Goal: Contribute content: Add original content to the website for others to see

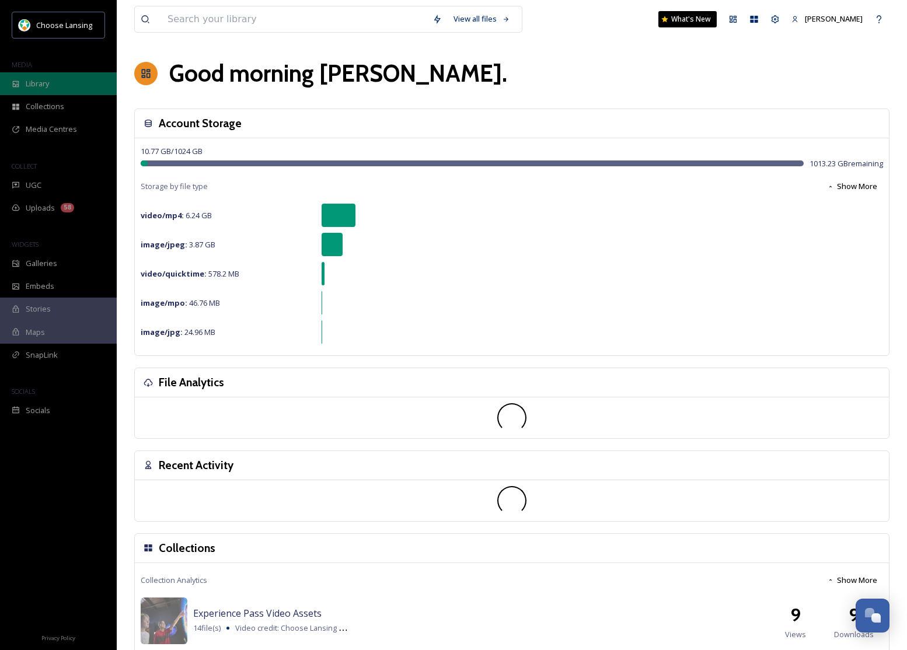
click at [36, 81] on span "Library" at bounding box center [37, 83] width 23 height 11
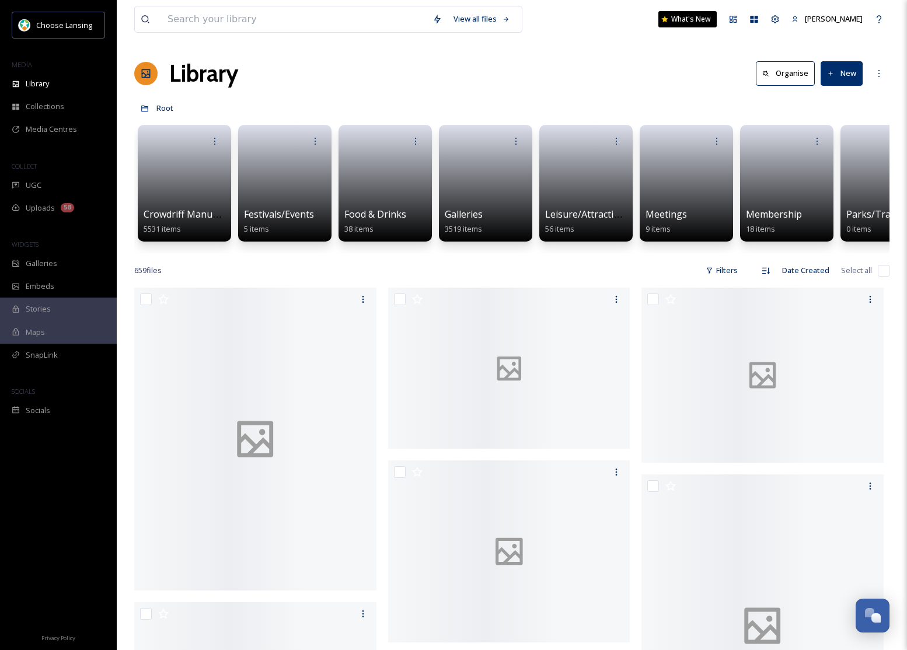
click at [835, 75] on button "New" at bounding box center [841, 73] width 42 height 24
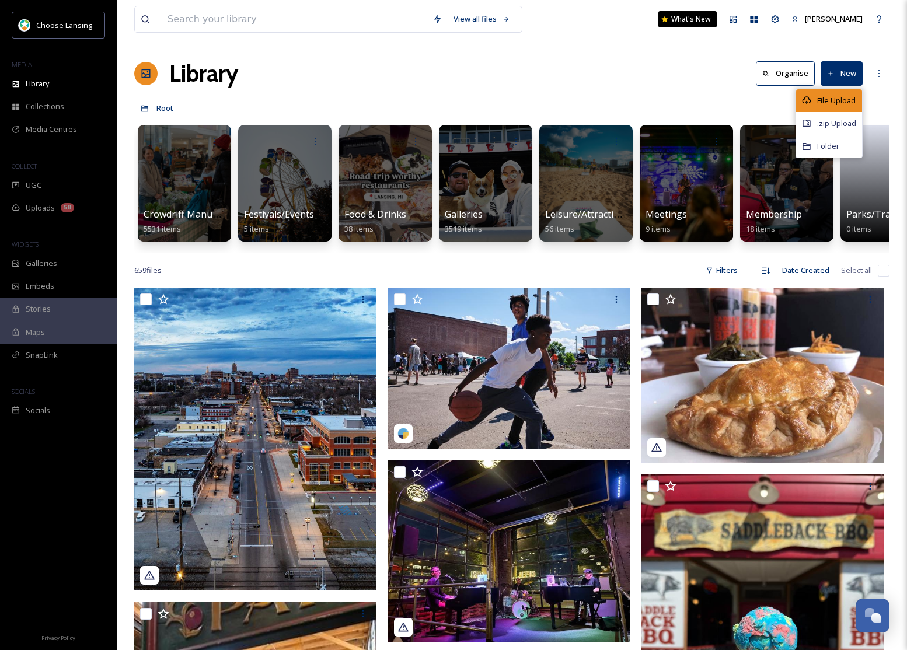
click at [832, 99] on span "File Upload" at bounding box center [836, 100] width 39 height 11
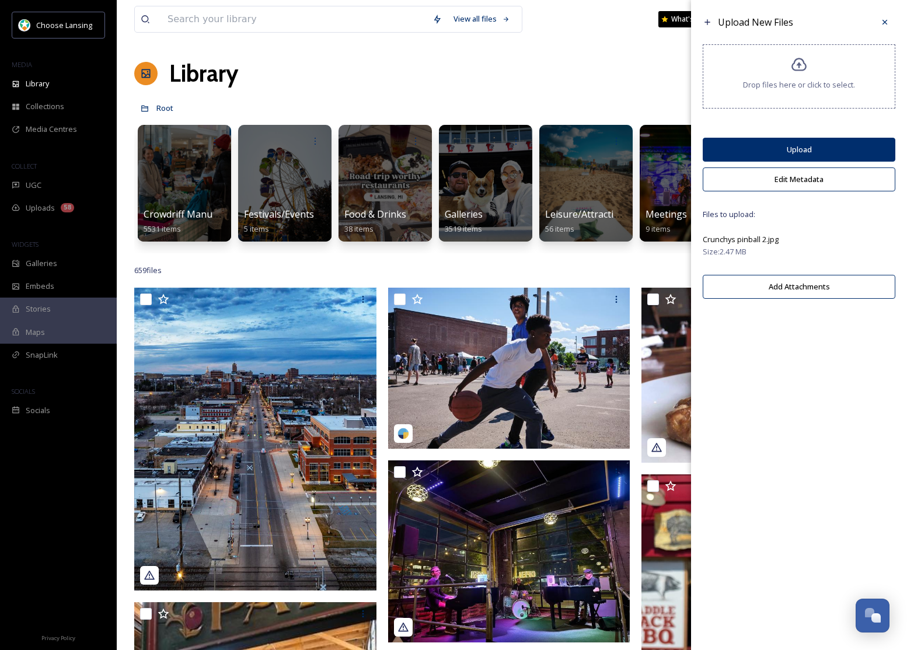
click at [797, 183] on button "Edit Metadata" at bounding box center [798, 179] width 193 height 24
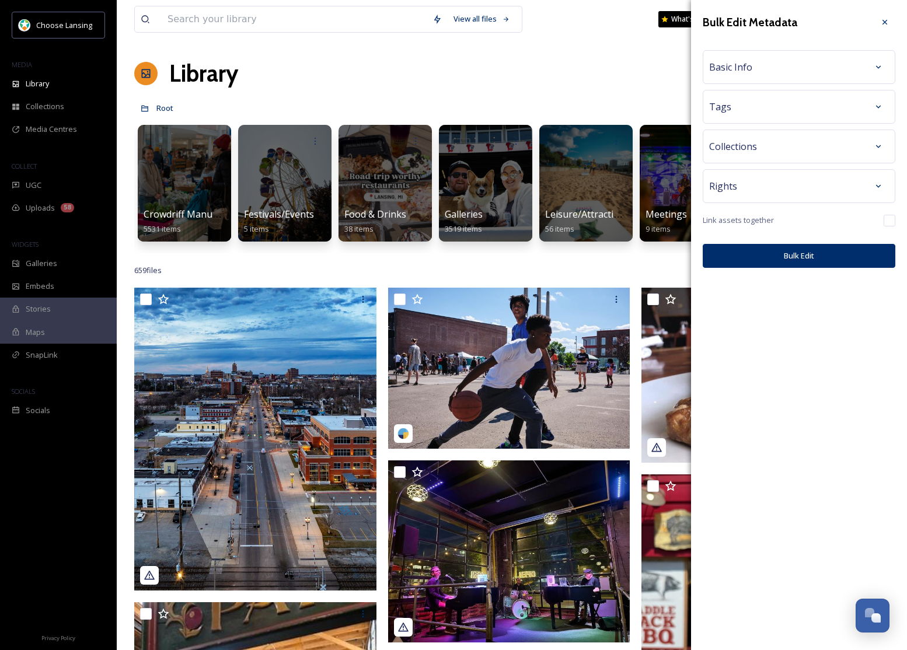
click at [807, 191] on div "Rights" at bounding box center [799, 186] width 180 height 21
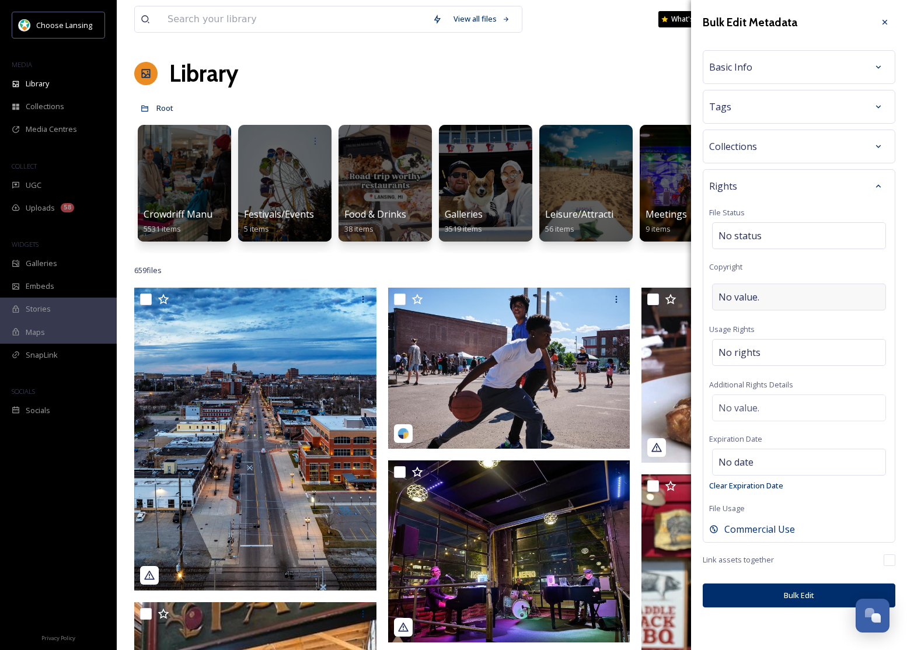
click at [758, 295] on div "No value." at bounding box center [799, 297] width 174 height 27
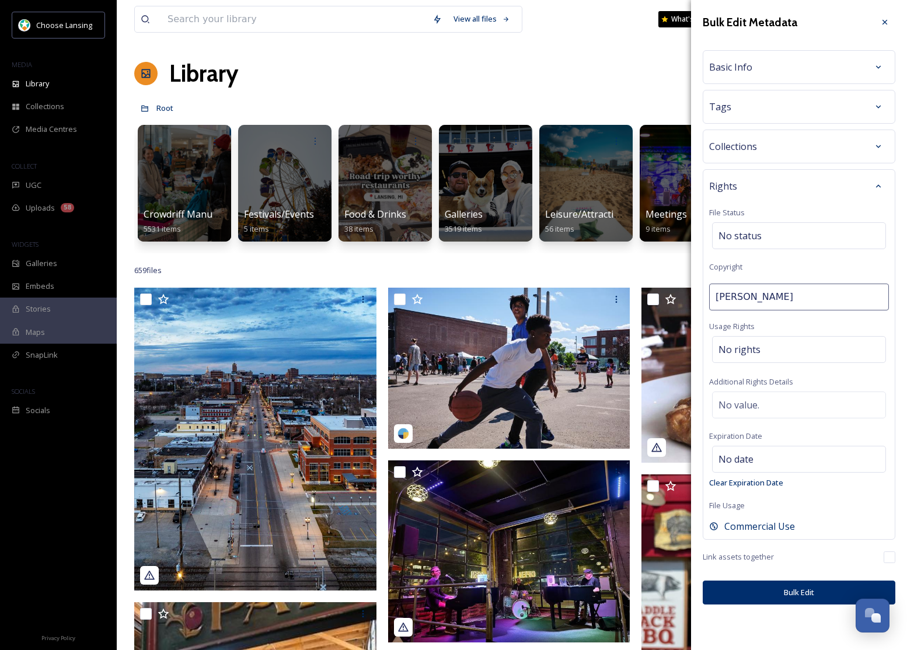
type input "[PERSON_NAME]"
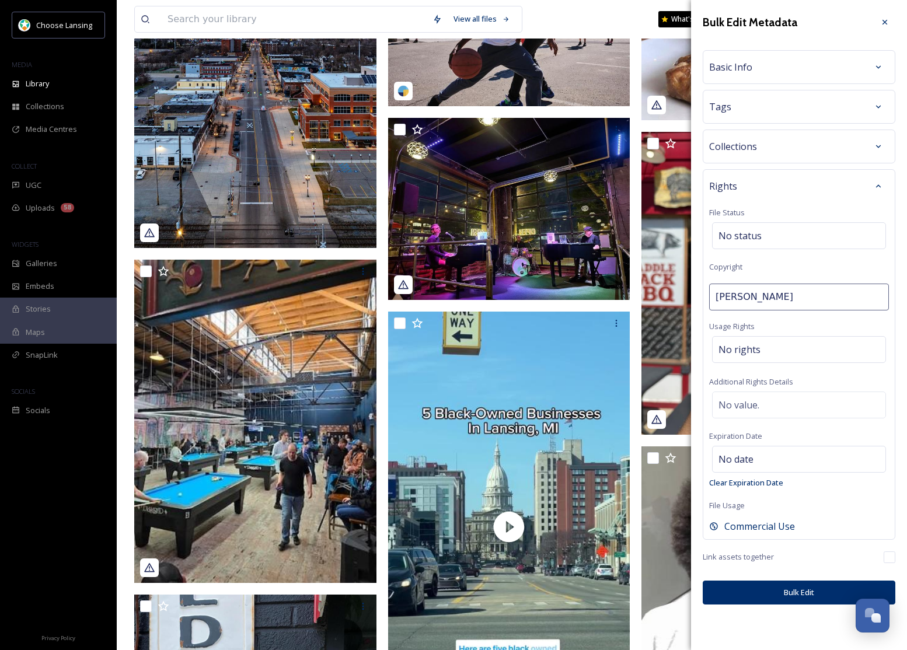
scroll to position [341, 0]
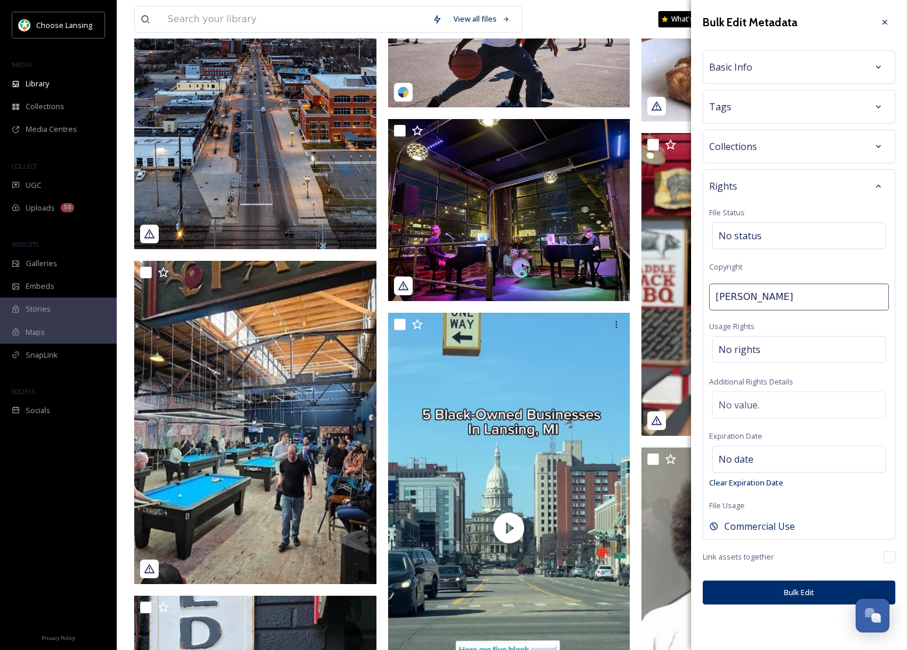
click at [801, 590] on button "Bulk Edit" at bounding box center [798, 592] width 193 height 24
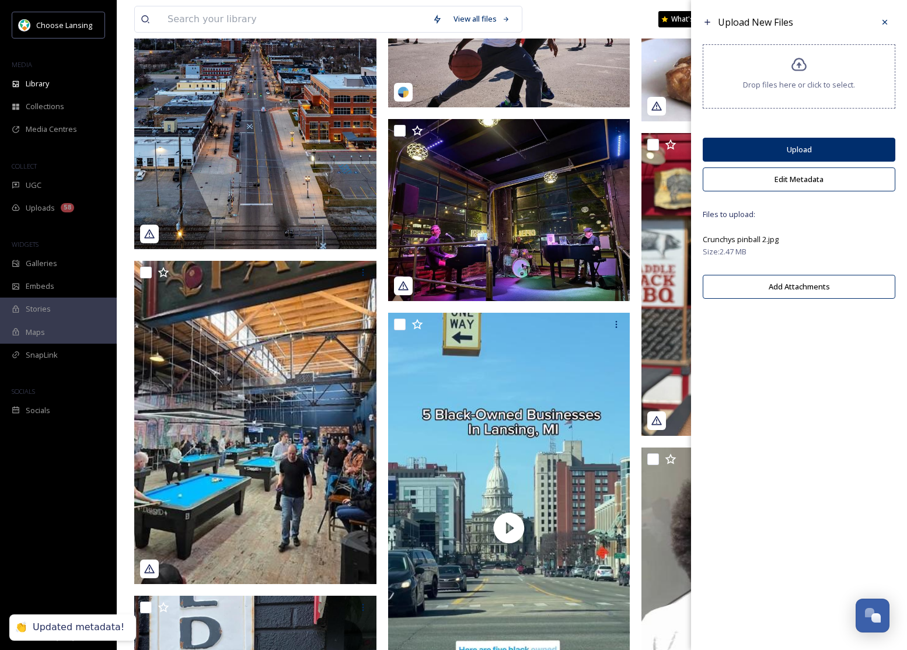
click at [819, 149] on button "Upload" at bounding box center [798, 150] width 193 height 24
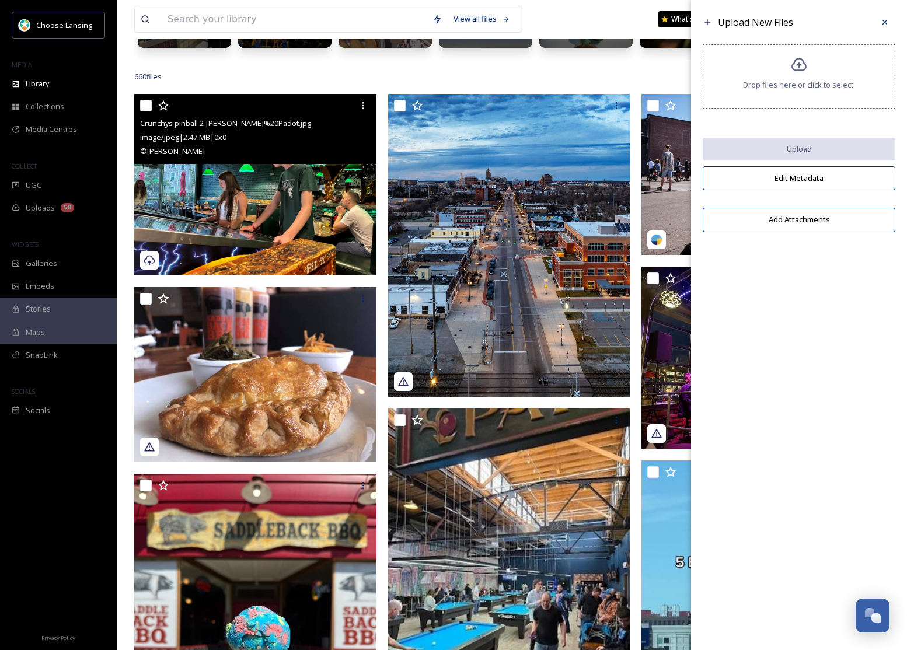
scroll to position [193, 0]
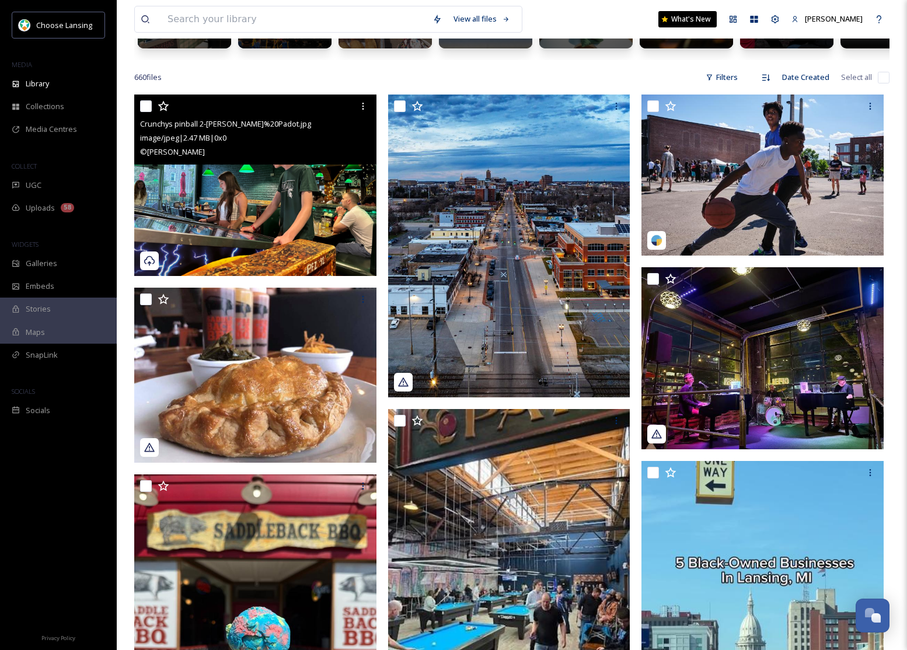
drag, startPoint x: 139, startPoint y: 109, endPoint x: 180, endPoint y: 141, distance: 51.9
click at [139, 109] on div "Crunchys pinball 2-[PERSON_NAME]%20Padot.jpg image/jpeg | 2.47 MB | 0 x 0 © [PE…" at bounding box center [255, 130] width 242 height 70
click at [145, 105] on input "checkbox" at bounding box center [146, 106] width 12 height 12
checkbox input "true"
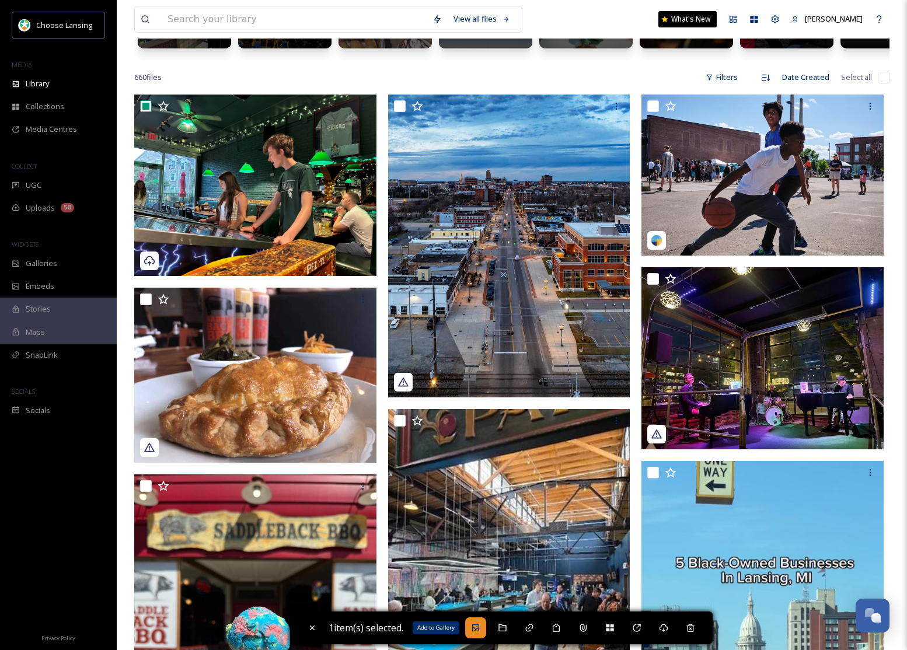
click at [481, 634] on div "Add to Gallery" at bounding box center [475, 627] width 21 height 21
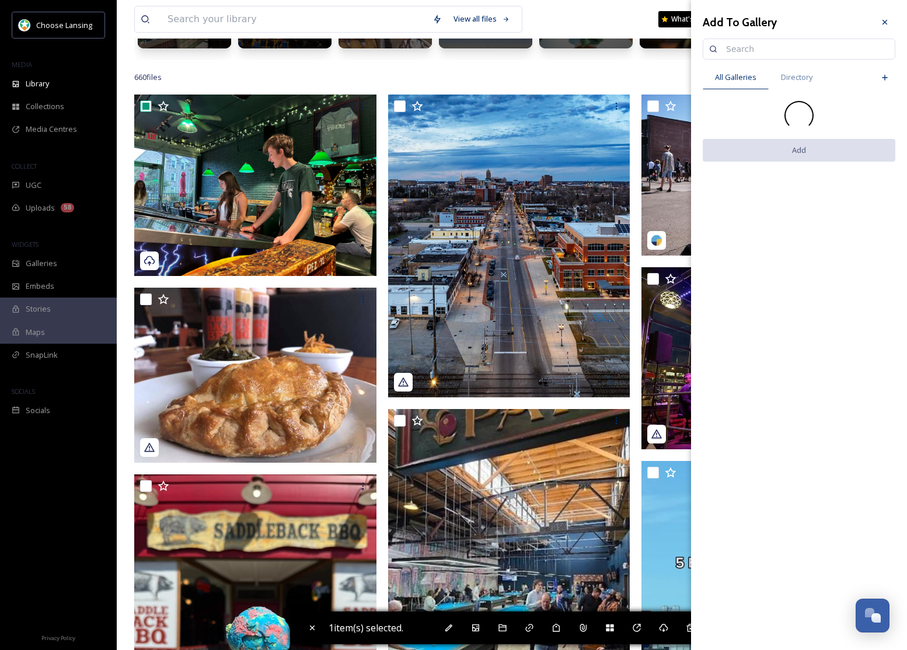
click at [754, 51] on input at bounding box center [804, 48] width 169 height 23
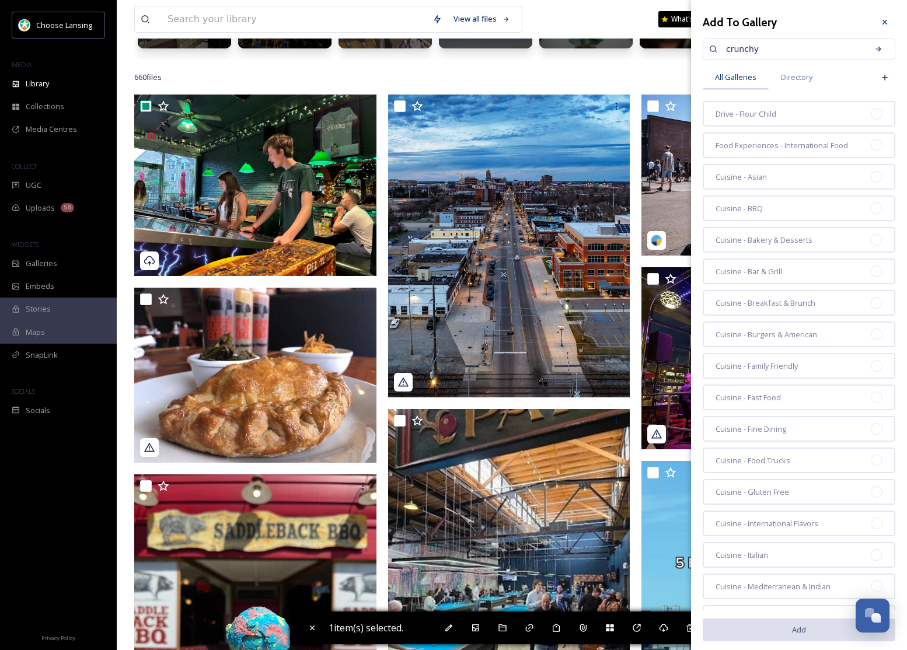
type input "crunchy"
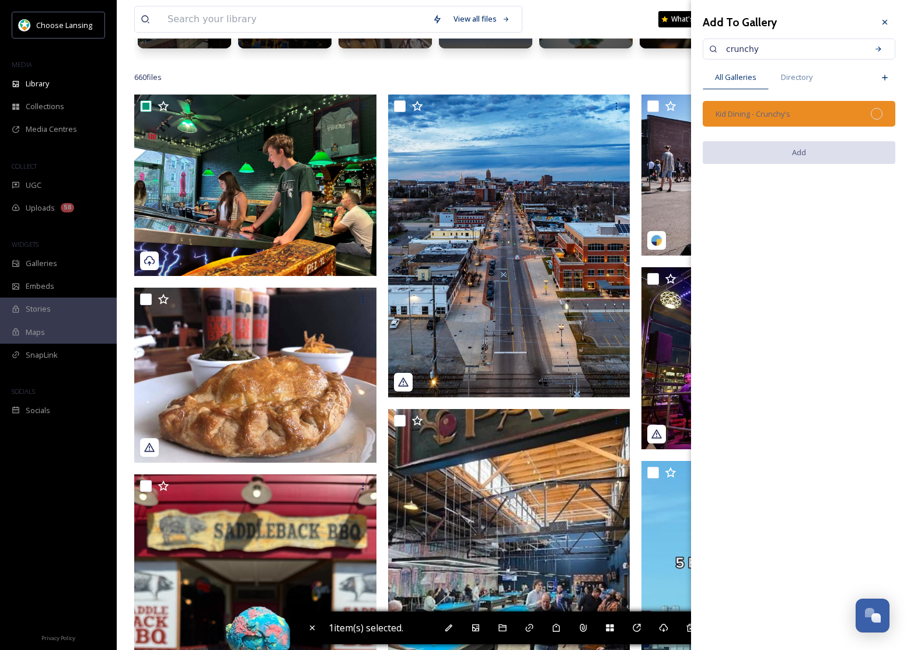
click at [792, 112] on div "Kid Dining - Crunchy's" at bounding box center [798, 114] width 193 height 26
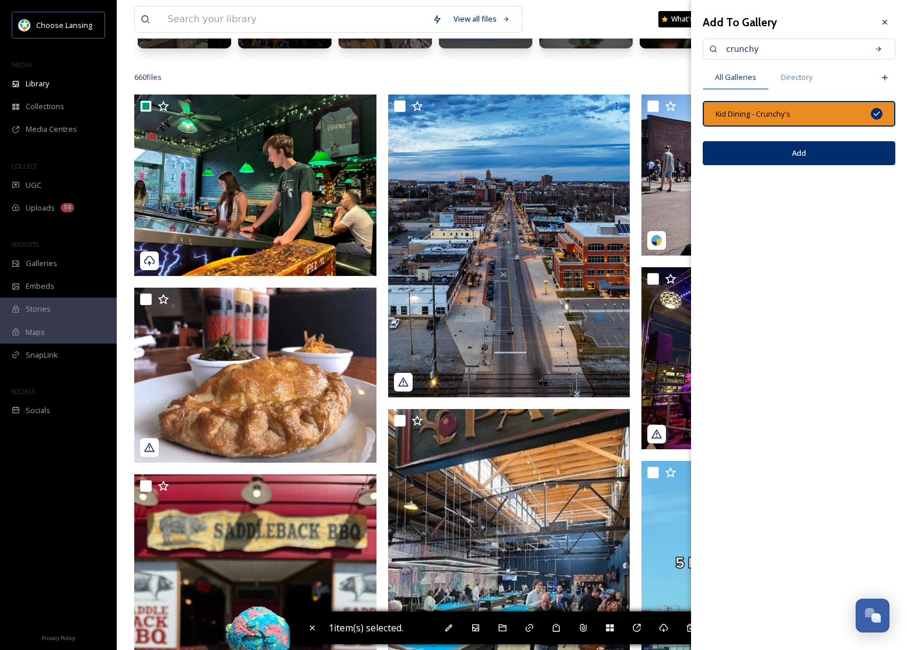
click at [817, 155] on button "Add" at bounding box center [798, 153] width 193 height 24
checkbox input "false"
